Goal: Task Accomplishment & Management: Manage account settings

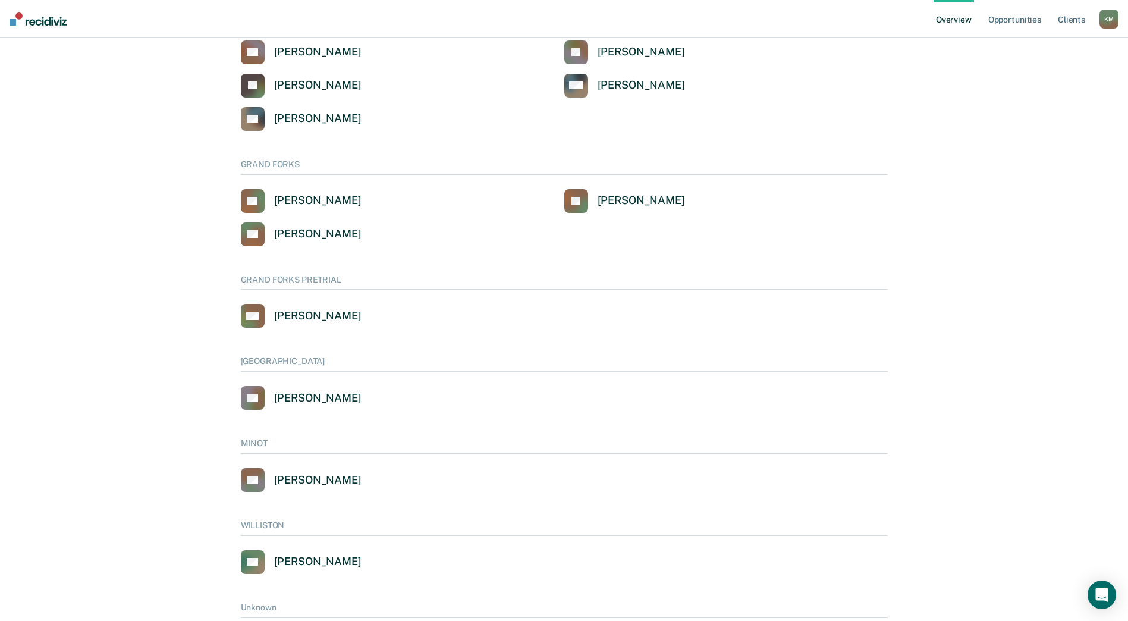
scroll to position [476, 0]
click at [301, 476] on div "[PERSON_NAME]" at bounding box center [317, 479] width 87 height 14
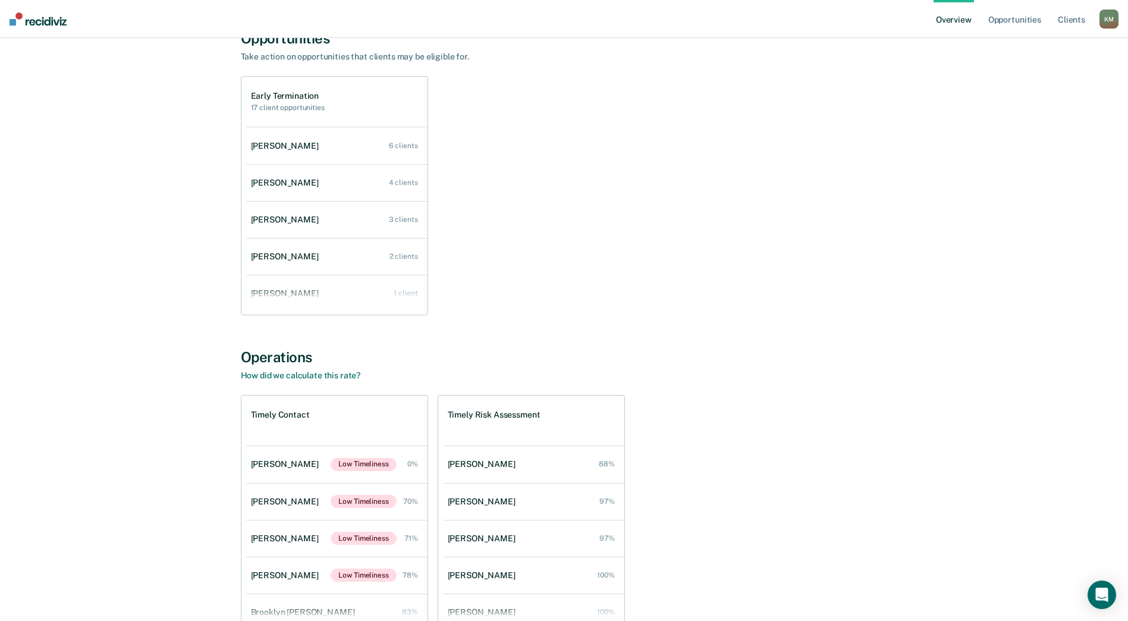
scroll to position [178, 0]
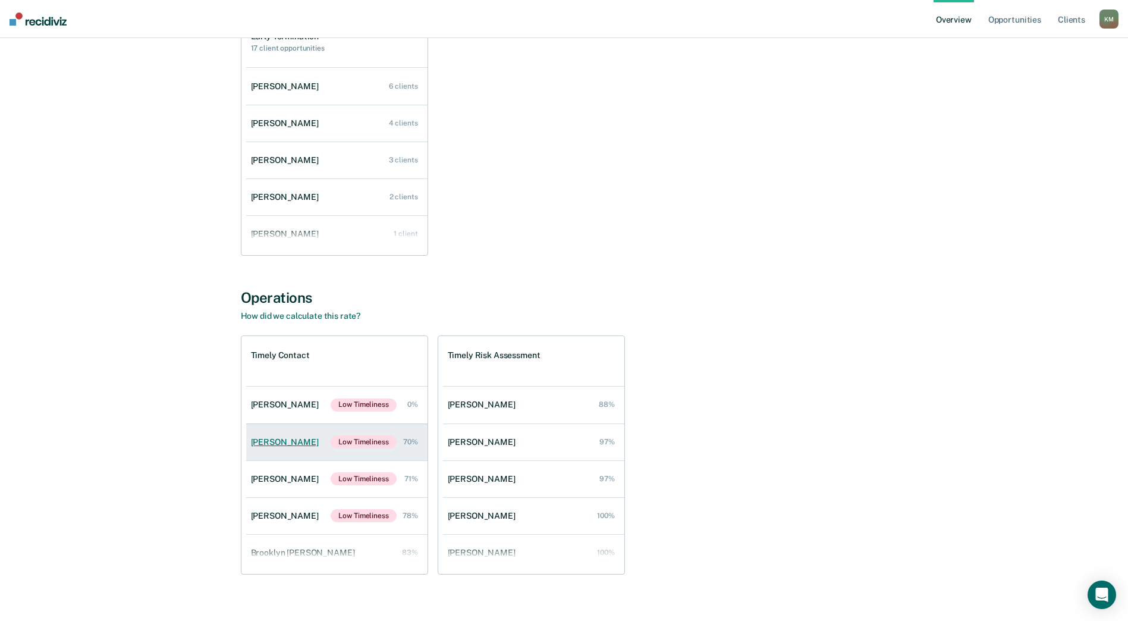
click at [267, 439] on div "[PERSON_NAME]" at bounding box center [287, 442] width 73 height 10
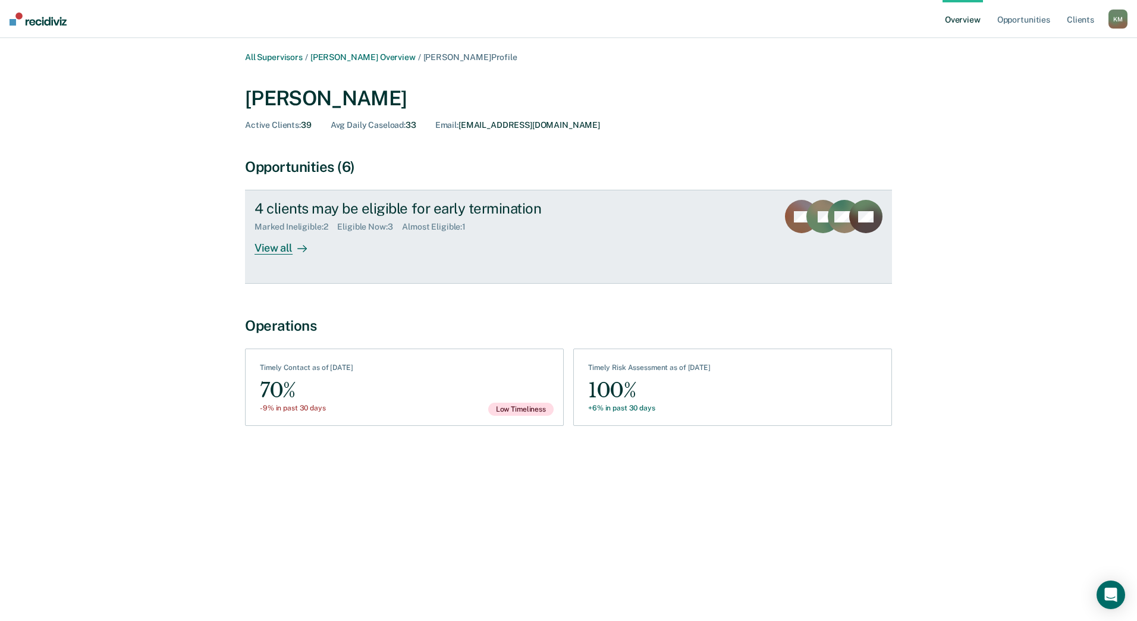
click at [284, 247] on div "View all" at bounding box center [287, 243] width 67 height 23
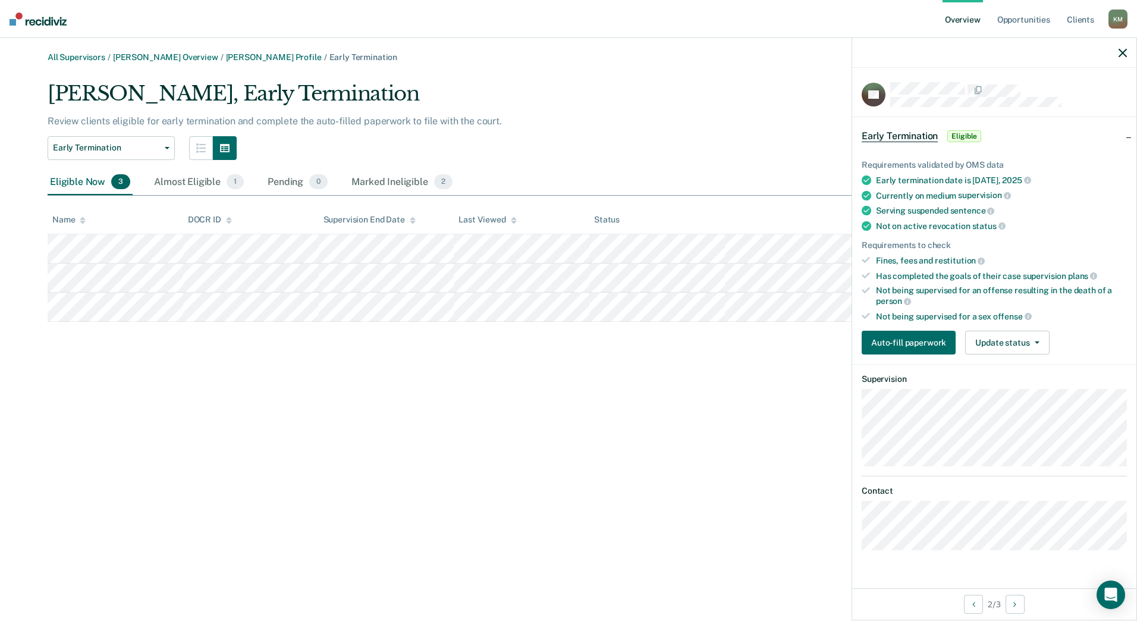
click at [966, 137] on span "Eligible" at bounding box center [964, 136] width 34 height 12
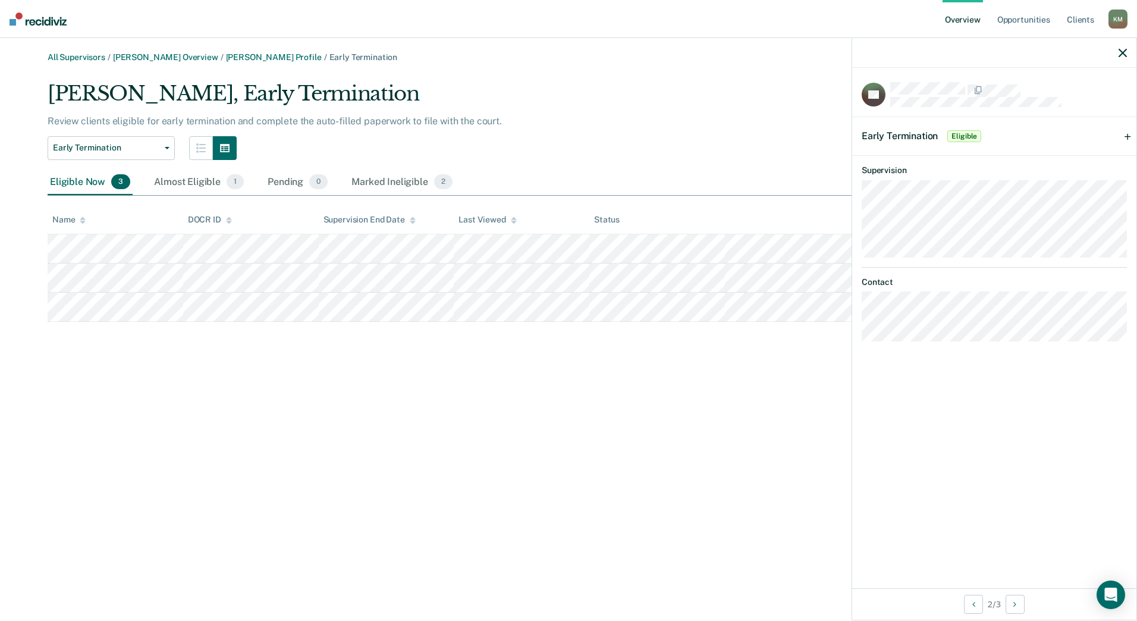
click at [1128, 136] on div "Early Termination Eligible" at bounding box center [994, 136] width 284 height 38
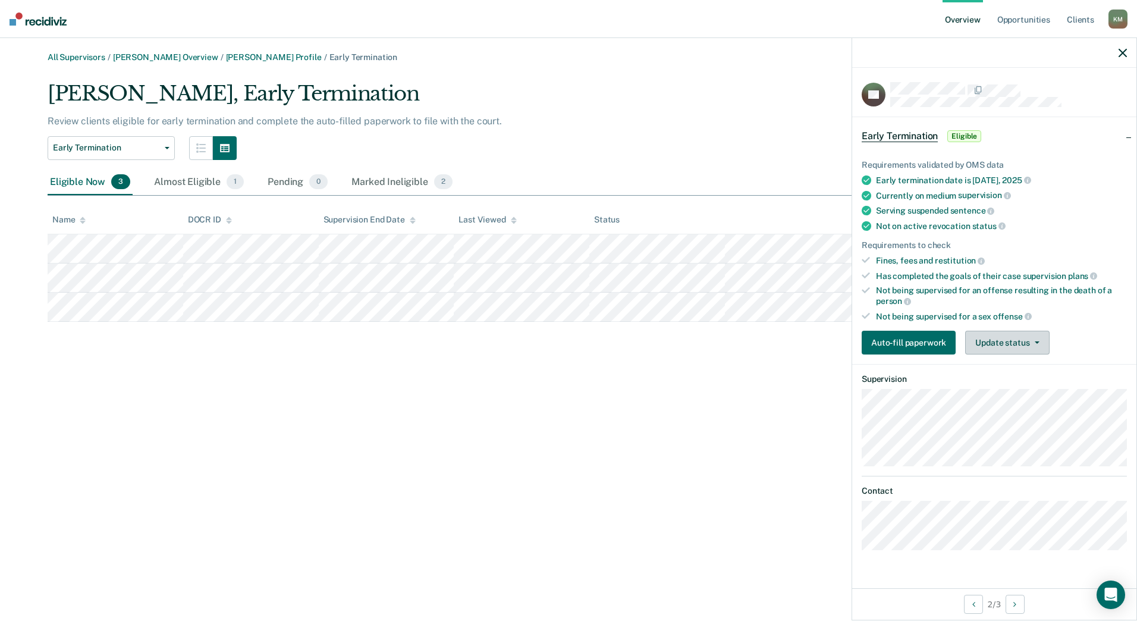
click at [1023, 345] on button "Update status" at bounding box center [1007, 343] width 84 height 24
click at [1020, 391] on button "Mark Ineligible" at bounding box center [1022, 390] width 115 height 19
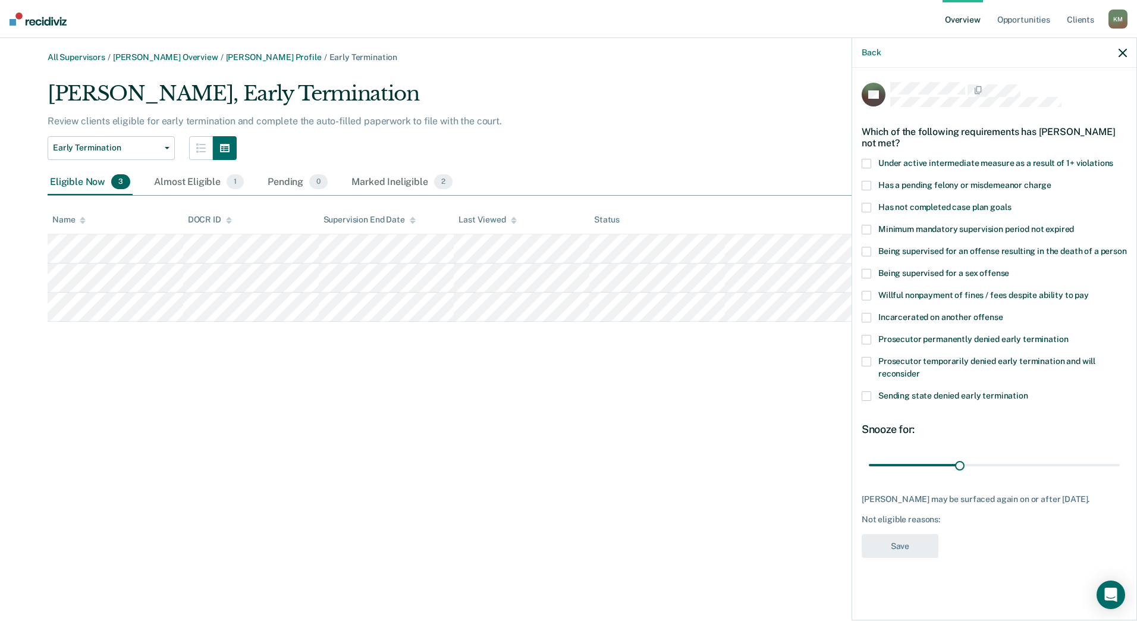
click at [873, 200] on div "Has a pending felony or misdemeanor charge" at bounding box center [993, 192] width 265 height 22
click at [868, 204] on span at bounding box center [866, 208] width 10 height 10
click at [867, 189] on label "Has a pending felony or misdemeanor charge" at bounding box center [993, 187] width 265 height 12
drag, startPoint x: 959, startPoint y: 461, endPoint x: 1135, endPoint y: 457, distance: 176.0
type input "82"
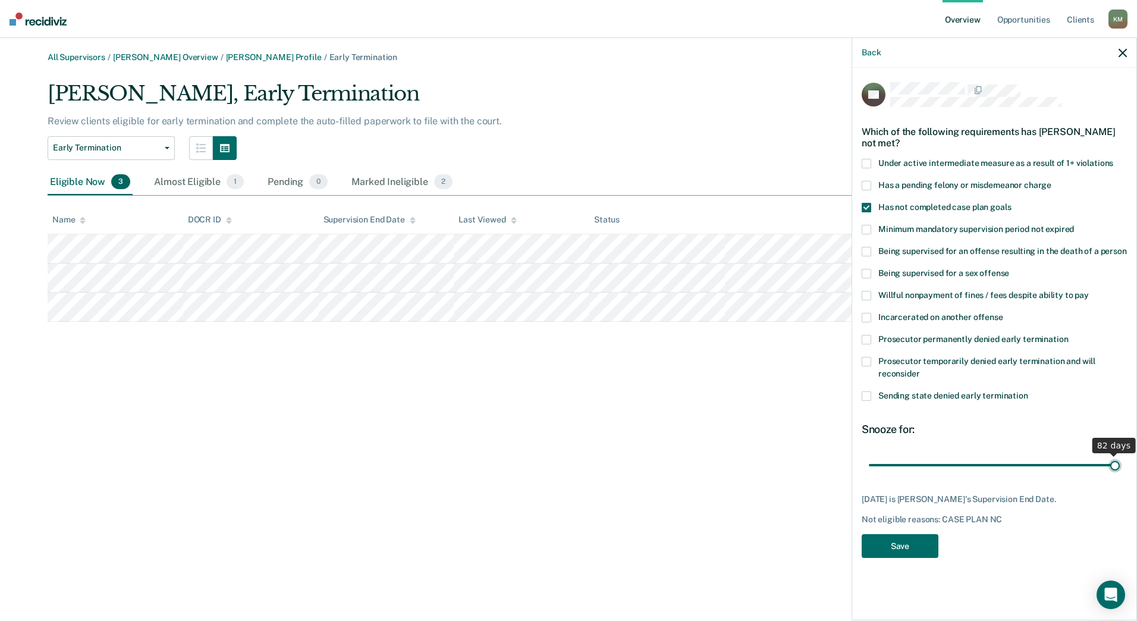
click at [1120, 457] on input "range" at bounding box center [994, 464] width 251 height 21
click at [913, 542] on button "Save" at bounding box center [899, 546] width 77 height 24
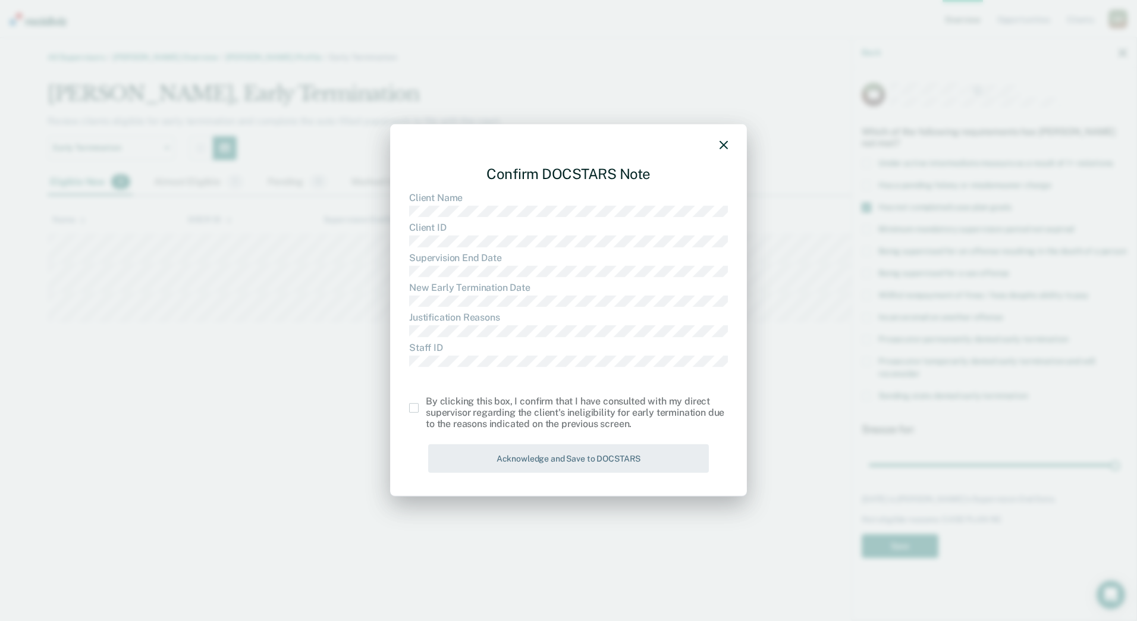
click at [414, 407] on span at bounding box center [414, 408] width 10 height 10
click at [426, 403] on input "checkbox" at bounding box center [426, 403] width 0 height 0
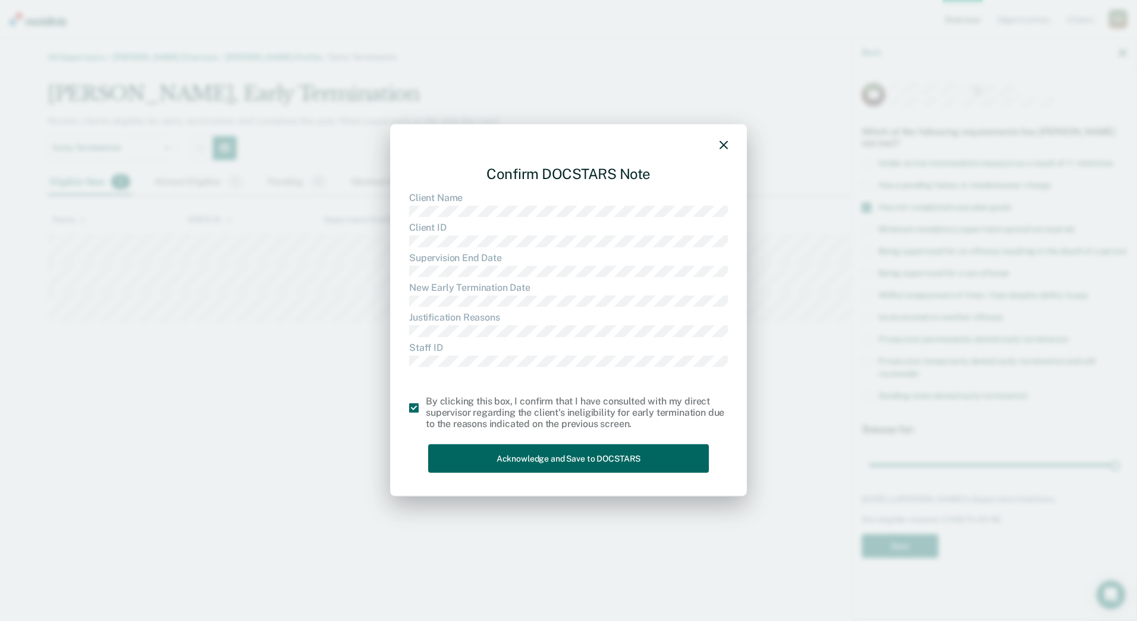
click at [517, 450] on button "Acknowledge and Save to DOCSTARS" at bounding box center [568, 458] width 281 height 29
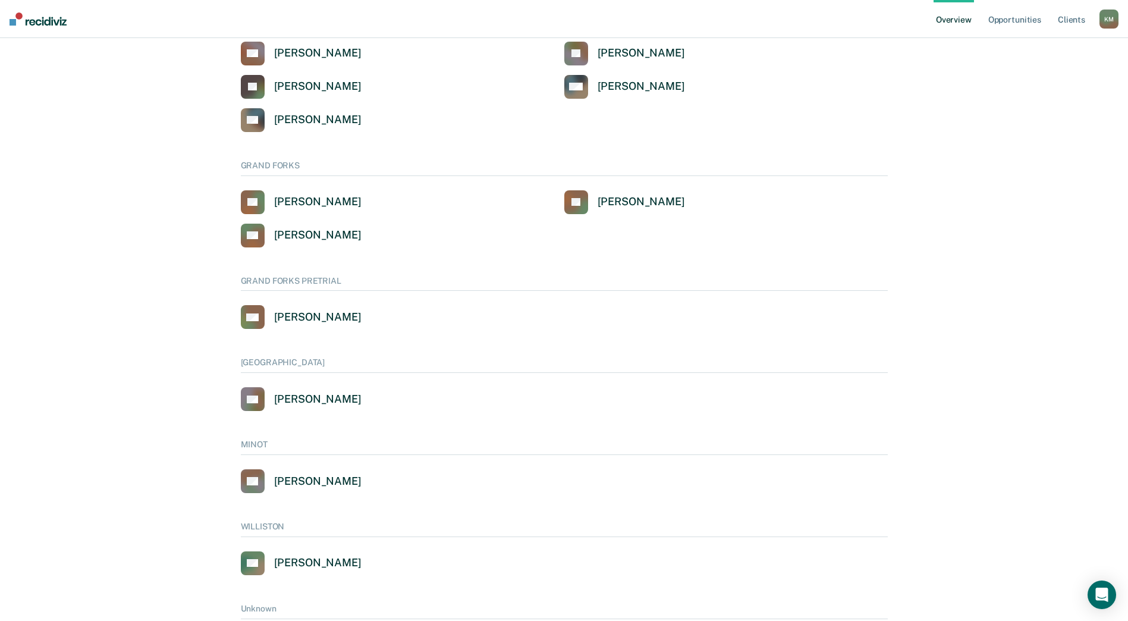
scroll to position [548, 0]
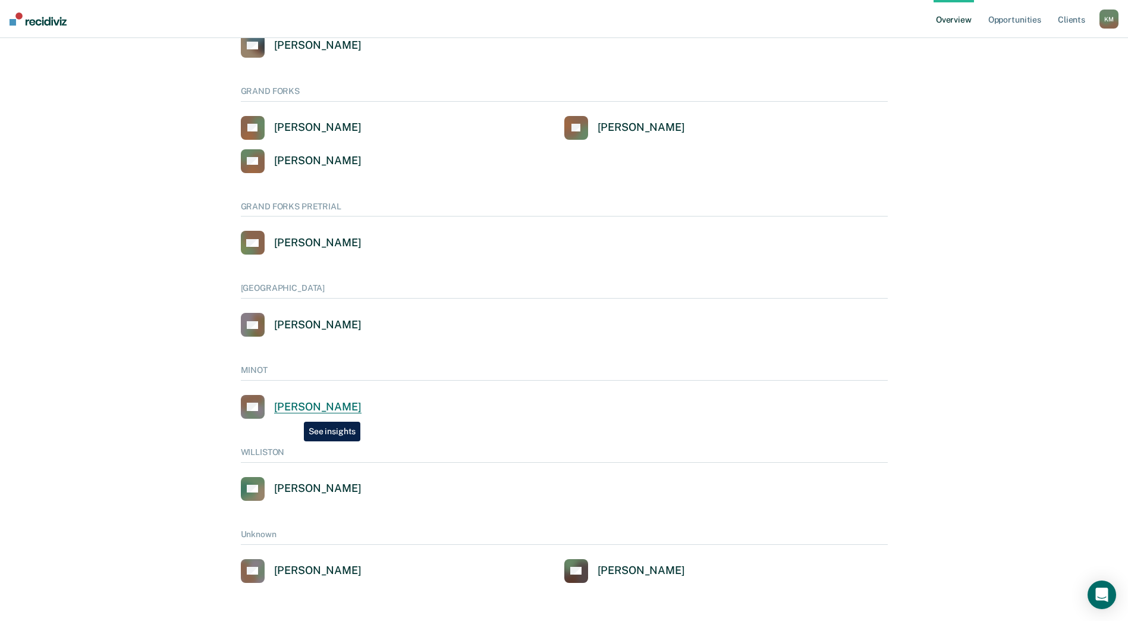
click at [295, 413] on div "Scott Kopp" at bounding box center [317, 407] width 87 height 14
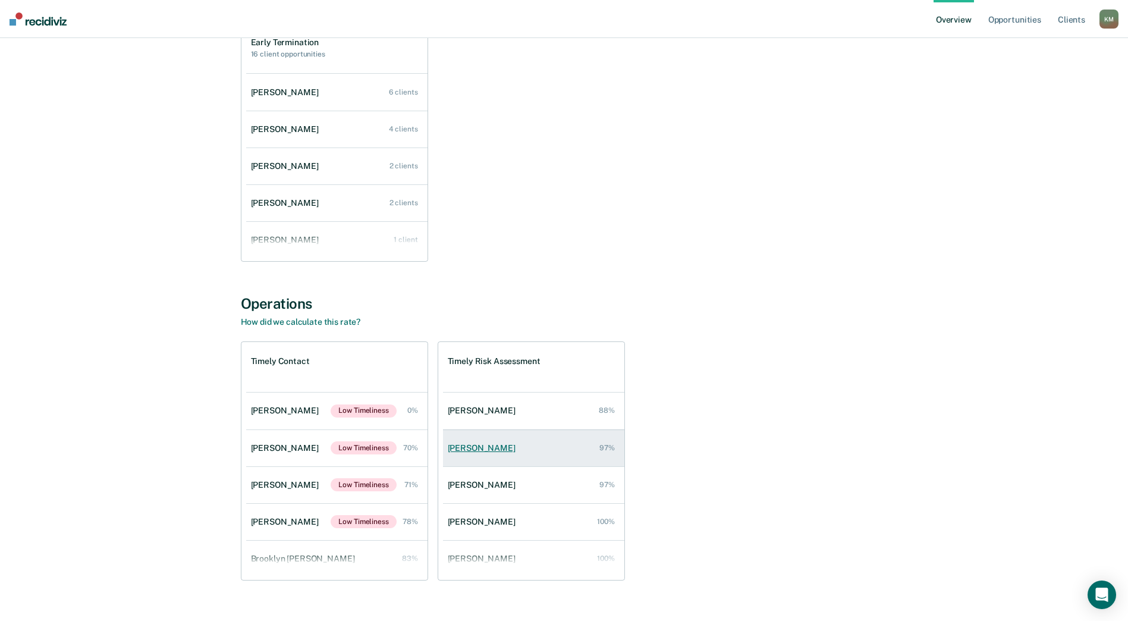
scroll to position [178, 0]
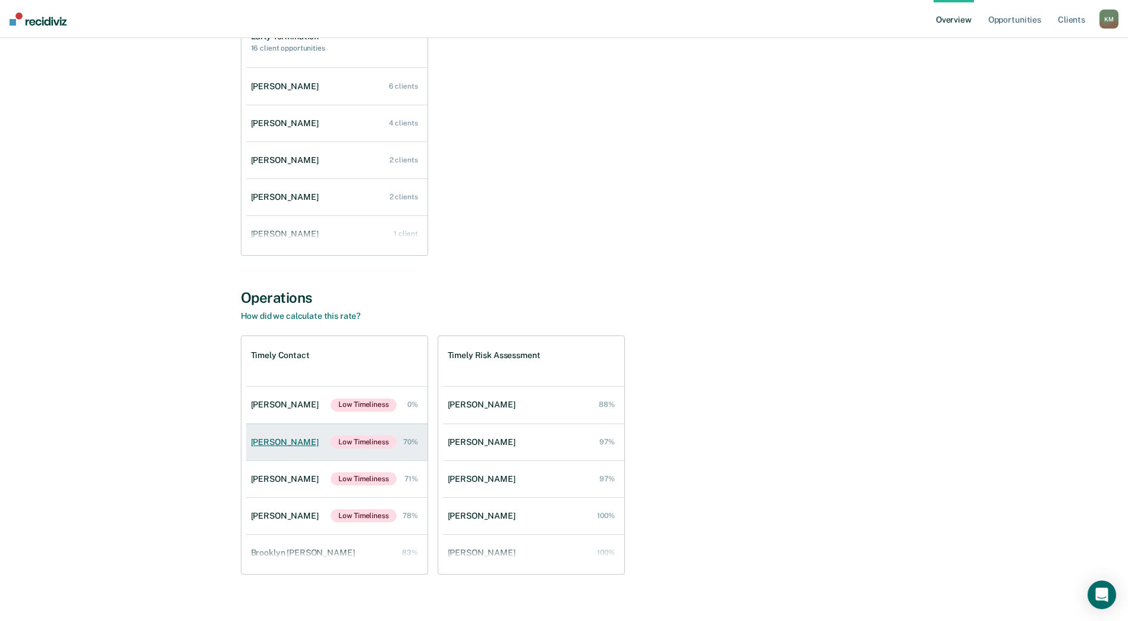
click at [273, 444] on div "Scott Kopp" at bounding box center [287, 442] width 73 height 10
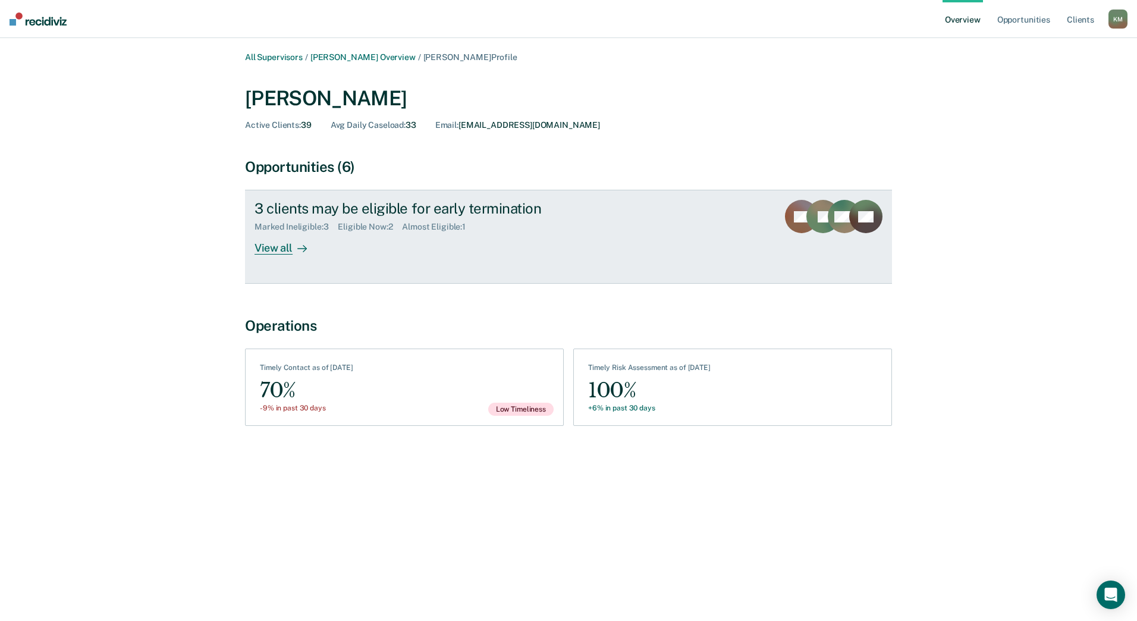
click at [293, 248] on div at bounding box center [300, 248] width 14 height 14
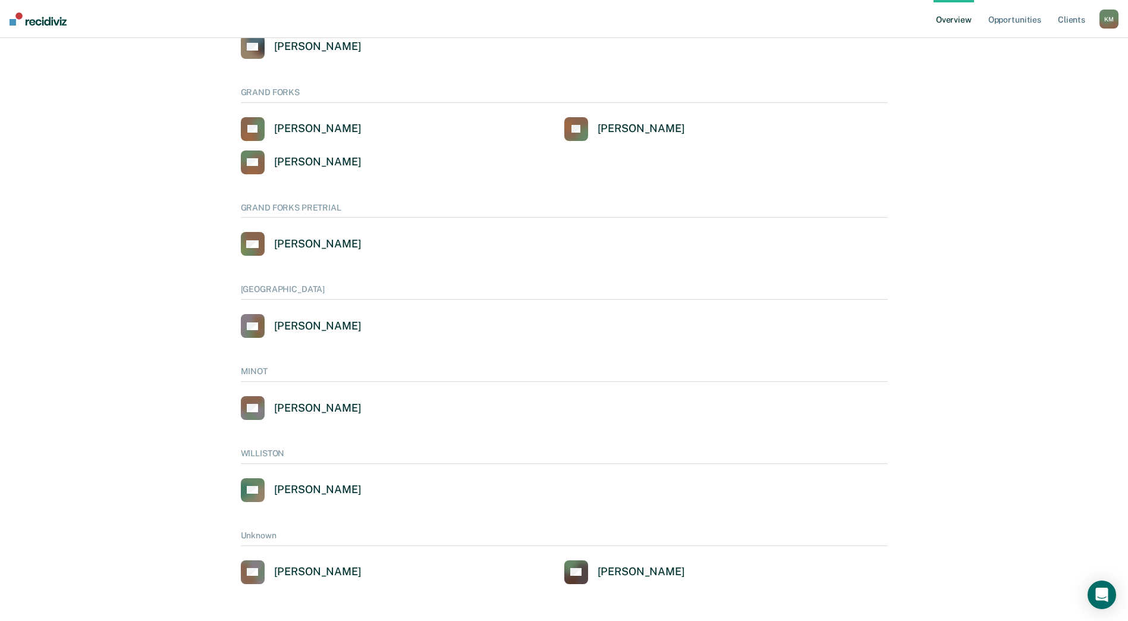
scroll to position [548, 0]
click at [306, 404] on div "[PERSON_NAME]" at bounding box center [317, 407] width 87 height 14
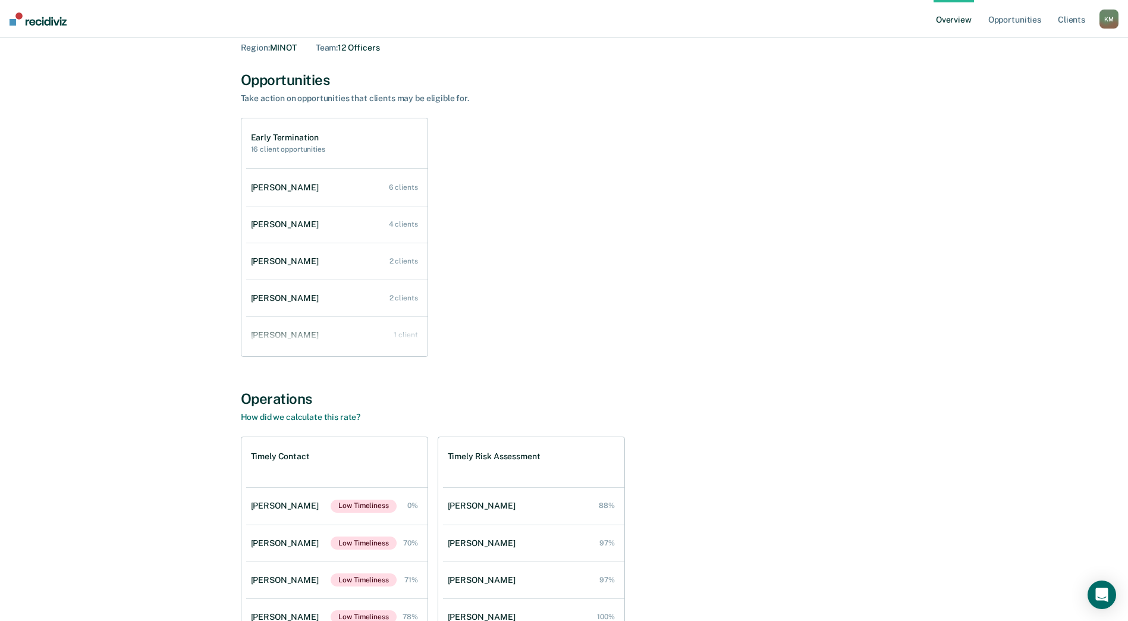
scroll to position [106, 0]
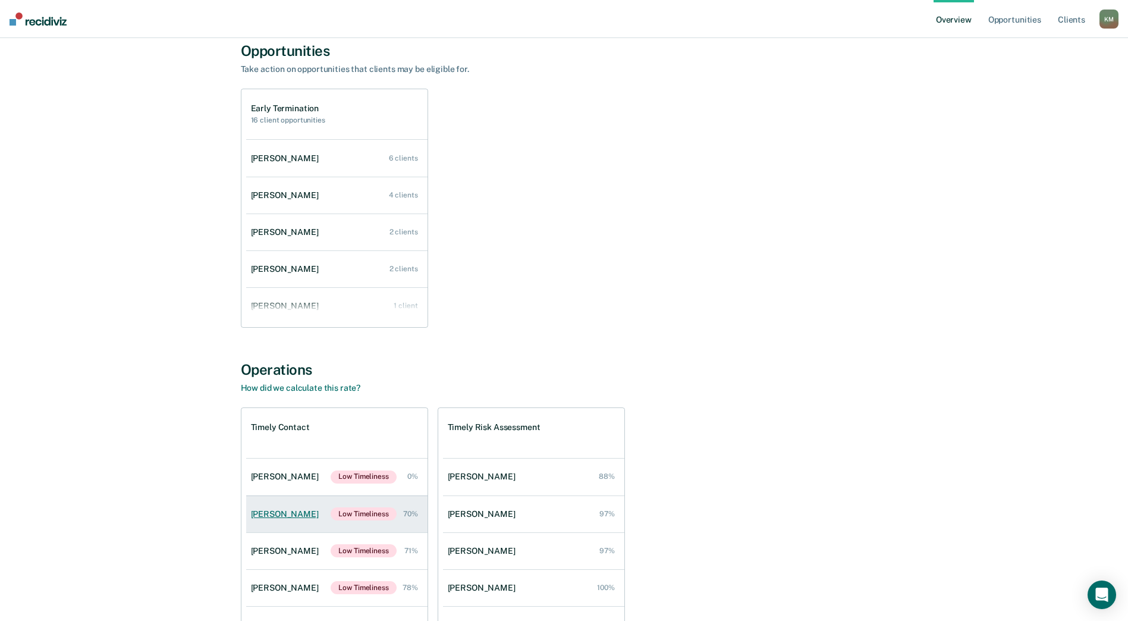
click at [271, 510] on div "[PERSON_NAME]" at bounding box center [287, 514] width 73 height 10
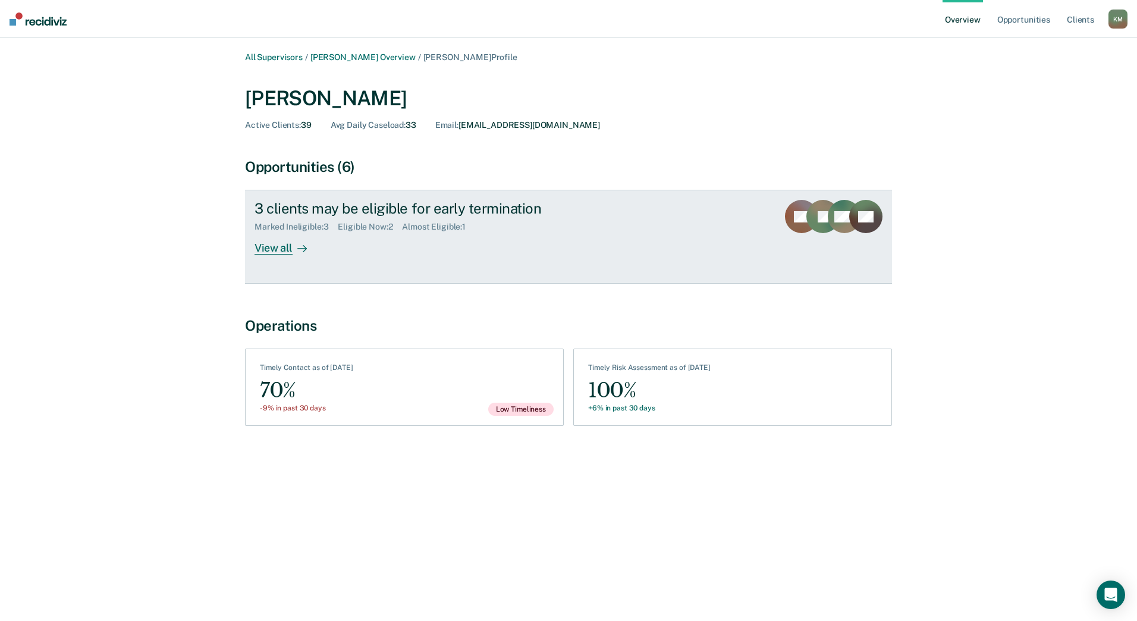
click at [278, 243] on div "View all" at bounding box center [287, 243] width 67 height 23
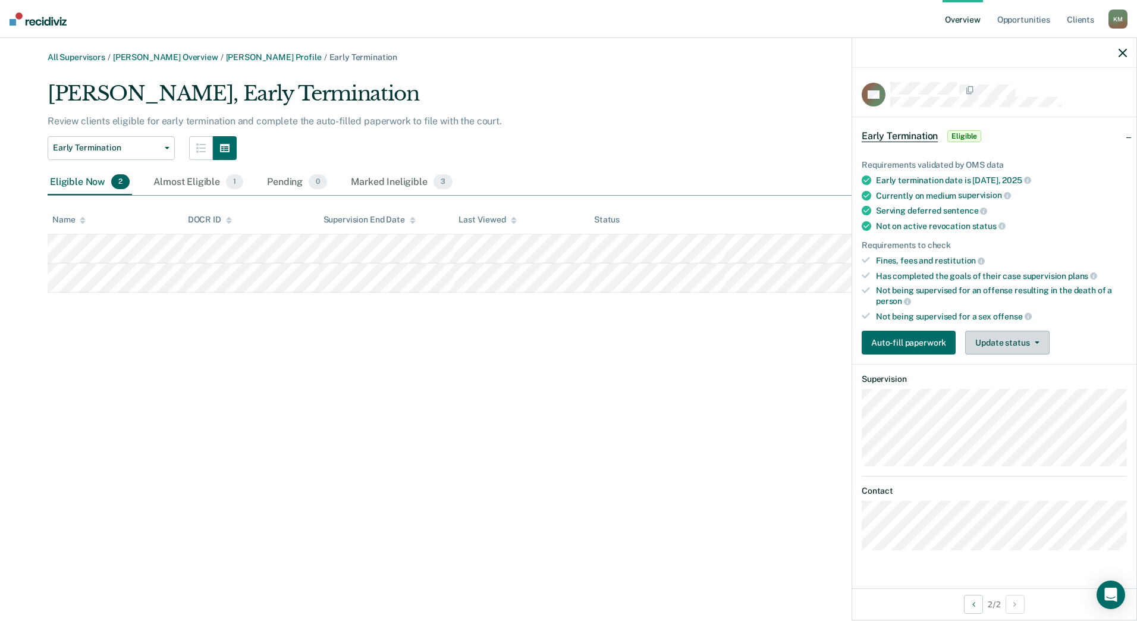
click at [1037, 337] on button "Update status" at bounding box center [1007, 343] width 84 height 24
click at [1029, 383] on button "Mark Ineligible" at bounding box center [1022, 390] width 115 height 19
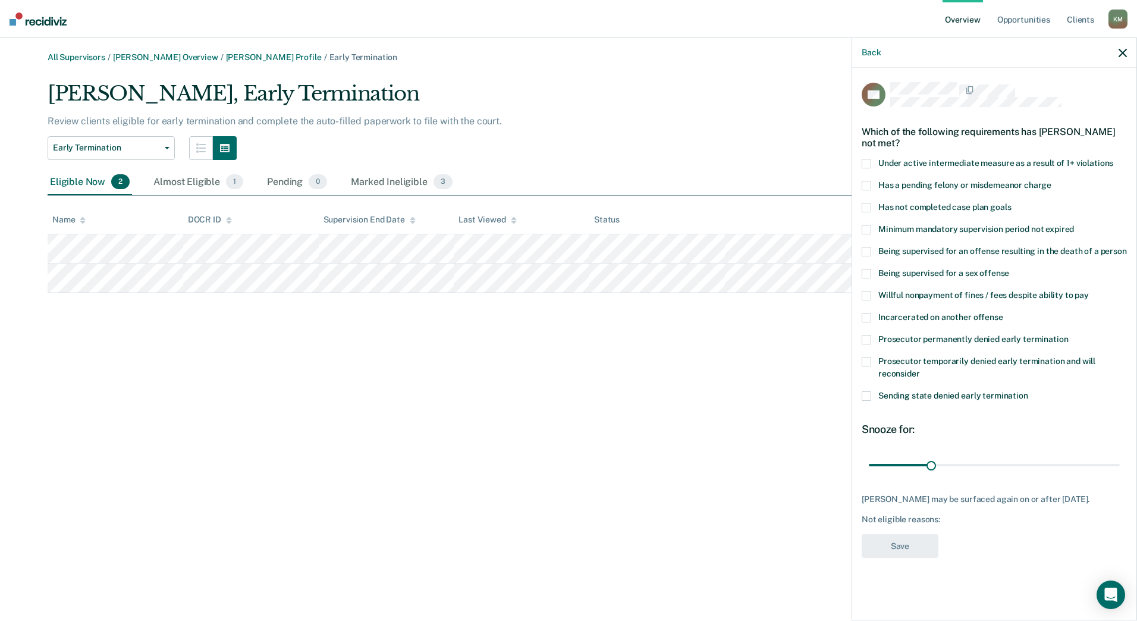
click at [864, 207] on span at bounding box center [866, 208] width 10 height 10
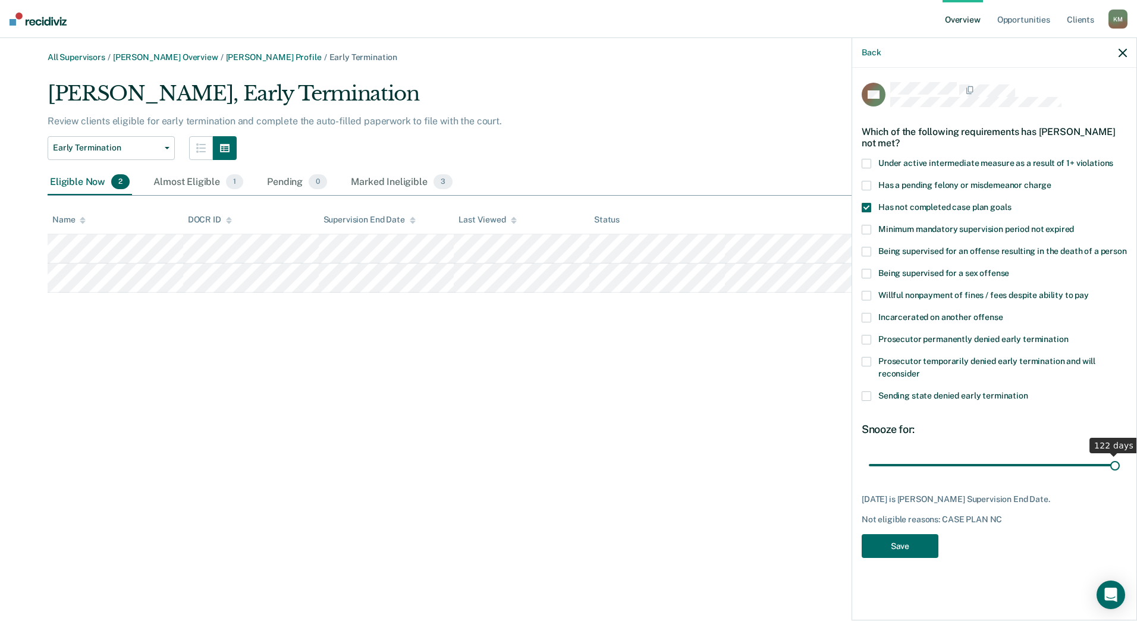
drag, startPoint x: 934, startPoint y: 466, endPoint x: 1173, endPoint y: 372, distance: 256.8
type input "122"
click at [1120, 454] on input "range" at bounding box center [994, 464] width 251 height 21
click at [899, 549] on button "Save" at bounding box center [899, 546] width 77 height 24
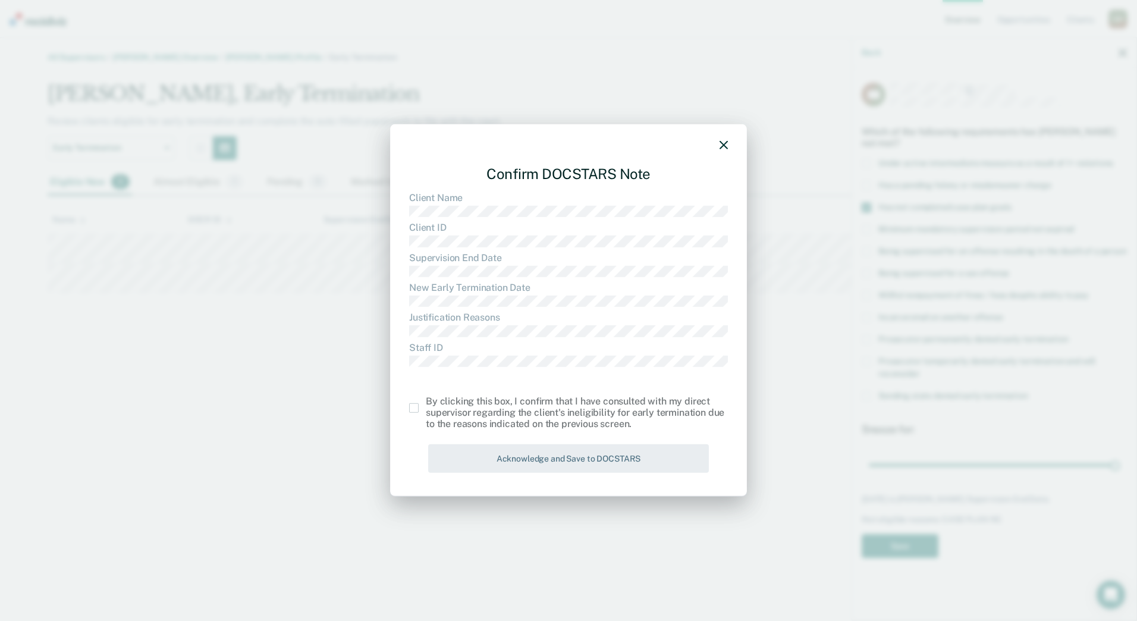
click at [413, 410] on span at bounding box center [414, 408] width 10 height 10
click at [426, 403] on input "checkbox" at bounding box center [426, 403] width 0 height 0
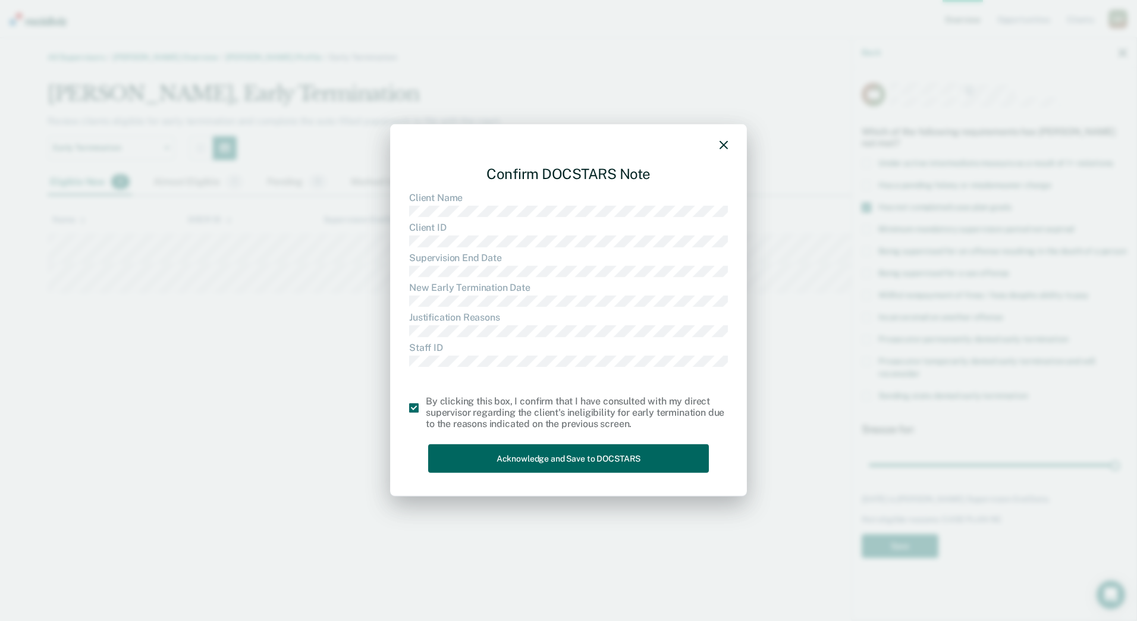
click at [525, 444] on button "Acknowledge and Save to DOCSTARS" at bounding box center [568, 458] width 281 height 29
